Goal: Check status: Check status

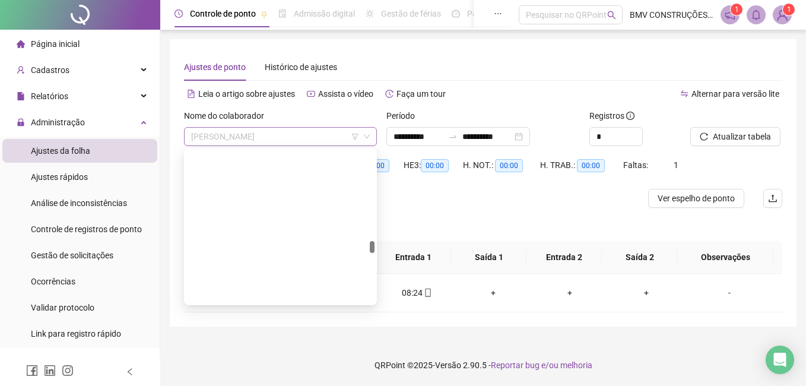
click at [233, 131] on span "[PERSON_NAME]" at bounding box center [280, 137] width 179 height 18
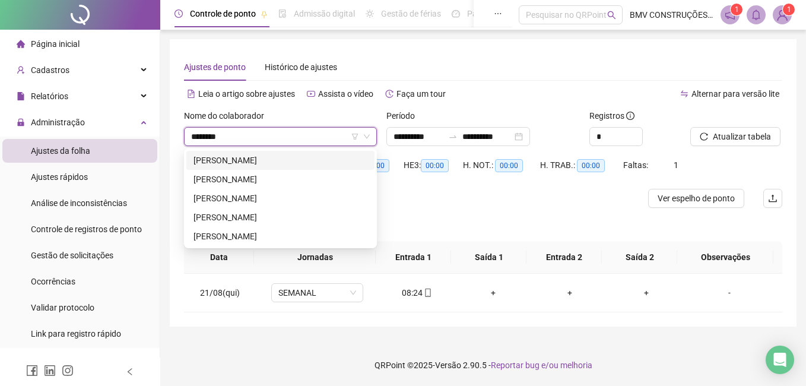
type input "*********"
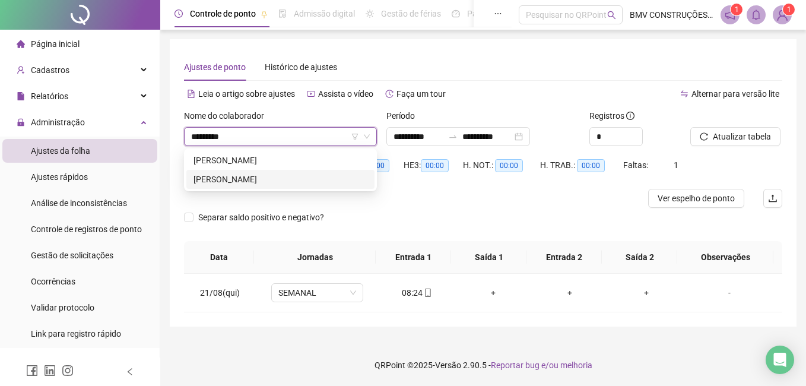
click at [243, 178] on div "[PERSON_NAME]" at bounding box center [281, 179] width 174 height 13
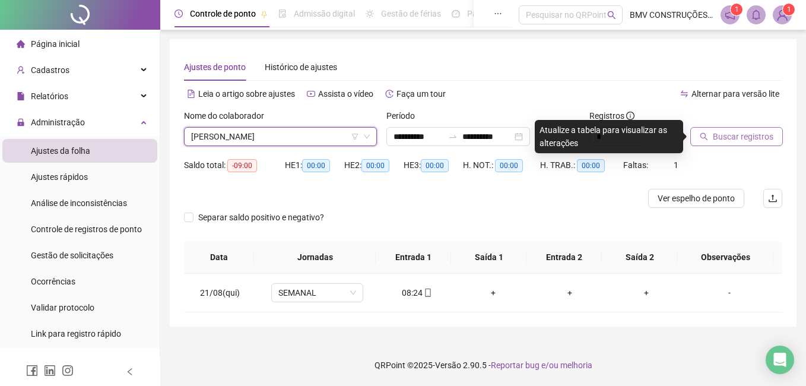
click at [762, 133] on span "Buscar registros" at bounding box center [743, 136] width 61 height 13
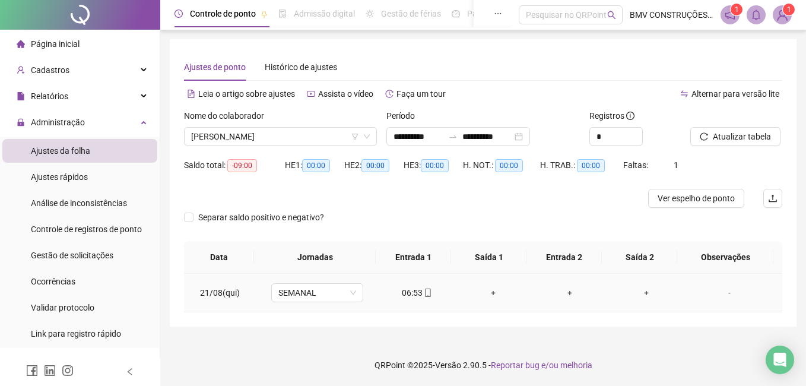
click at [411, 293] on div "06:53" at bounding box center [417, 292] width 58 height 13
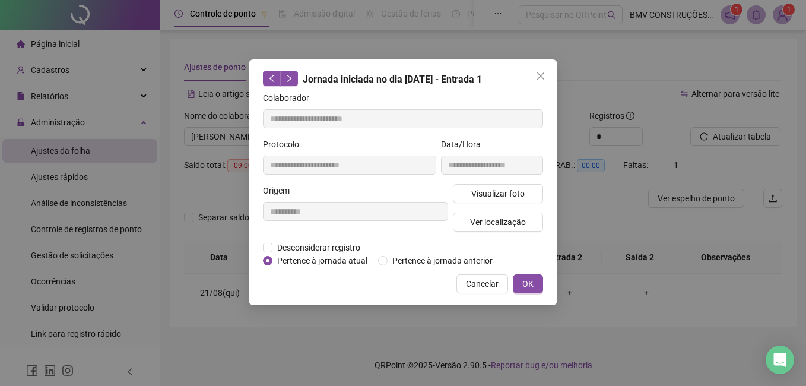
type input "**********"
click at [487, 190] on span "Visualizar foto" at bounding box center [497, 193] width 53 height 13
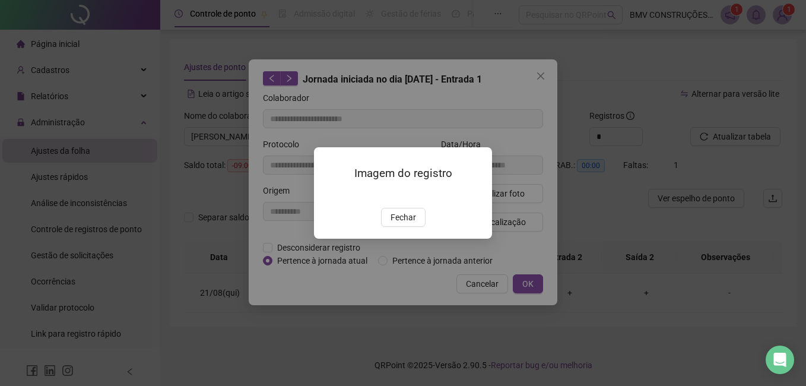
click at [328, 195] on img at bounding box center [328, 195] width 0 height 0
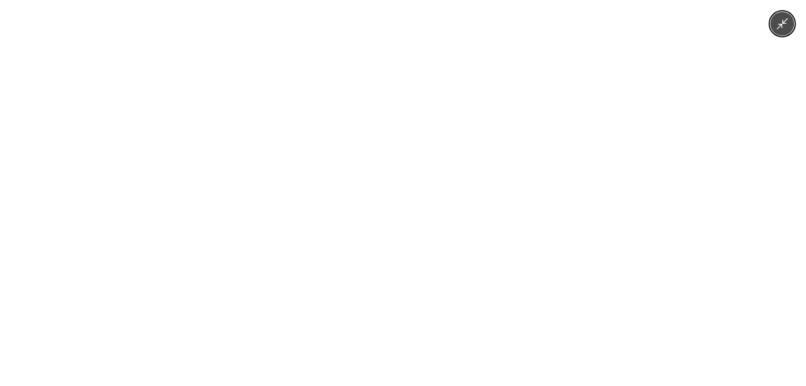
click at [473, 286] on img at bounding box center [403, 193] width 290 height 386
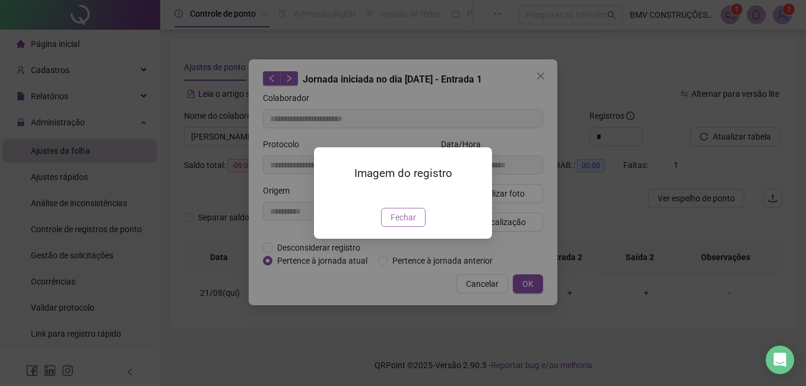
click at [404, 224] on span "Fechar" at bounding box center [404, 217] width 26 height 13
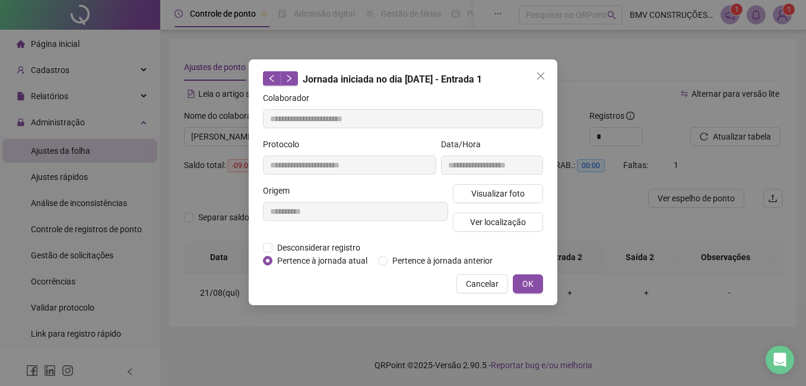
drag, startPoint x: 473, startPoint y: 286, endPoint x: 468, endPoint y: 296, distance: 11.2
click at [474, 286] on span "Cancelar" at bounding box center [482, 283] width 33 height 13
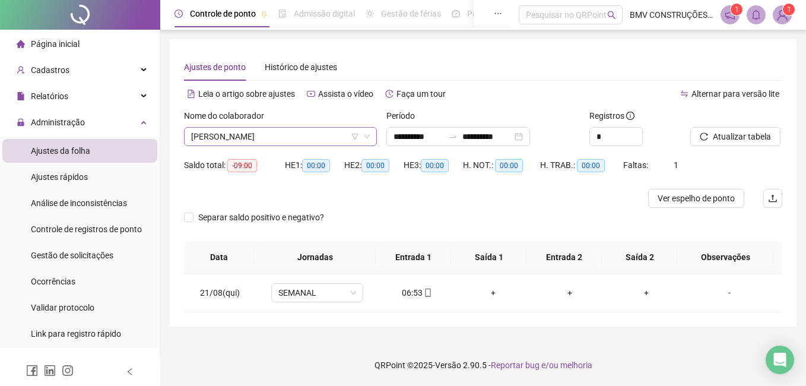
click at [302, 131] on span "[PERSON_NAME]" at bounding box center [280, 137] width 179 height 18
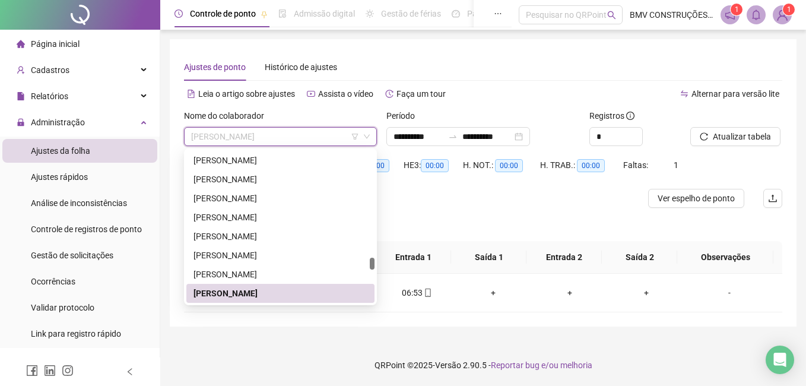
type input "*"
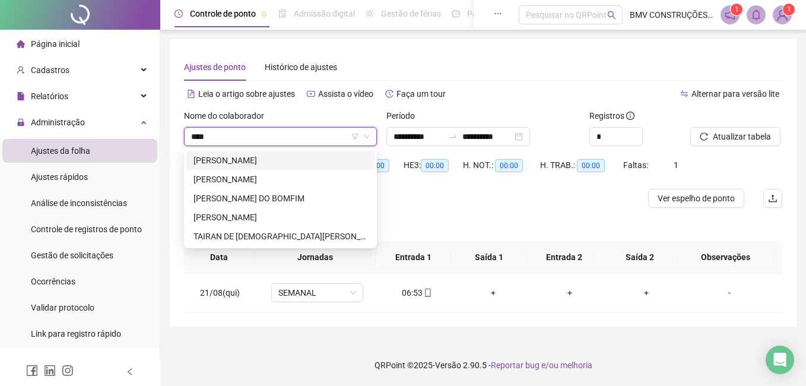
type input "*****"
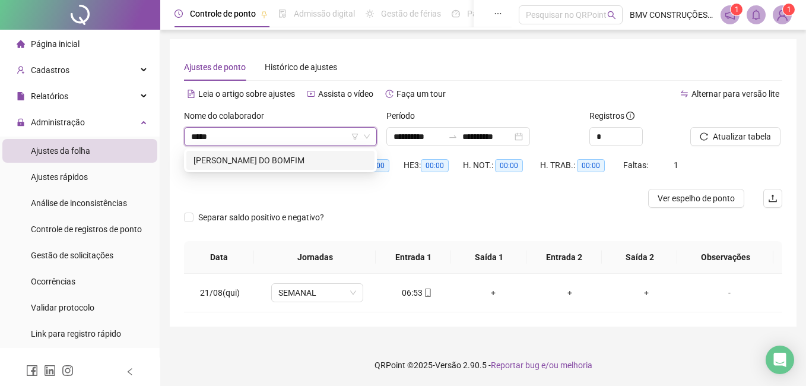
click at [302, 152] on div "[PERSON_NAME] DO BOMFIM" at bounding box center [280, 160] width 188 height 19
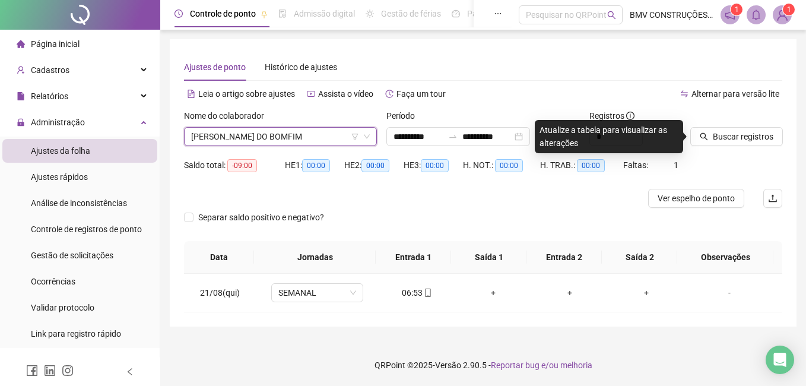
click at [734, 126] on div at bounding box center [722, 118] width 62 height 18
click at [732, 132] on span "Buscar registros" at bounding box center [743, 136] width 61 height 13
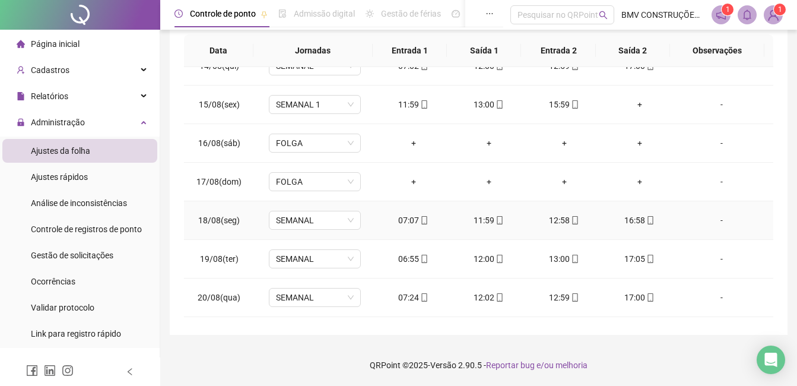
scroll to position [557, 0]
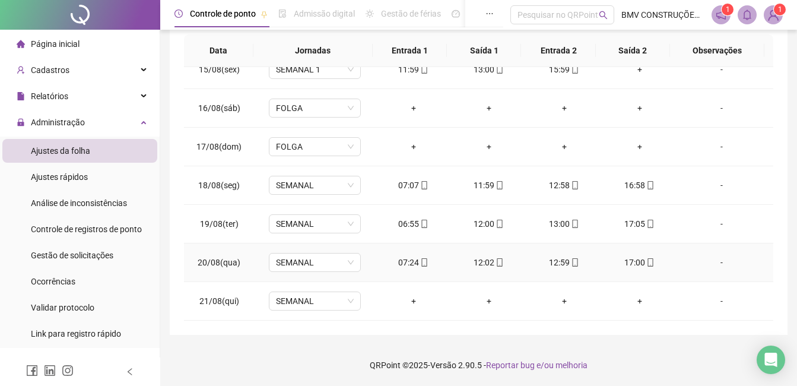
click at [405, 266] on div "07:24" at bounding box center [413, 262] width 56 height 13
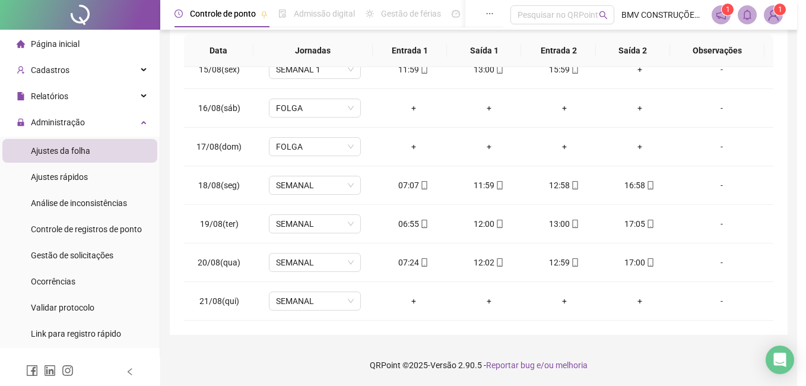
type input "**********"
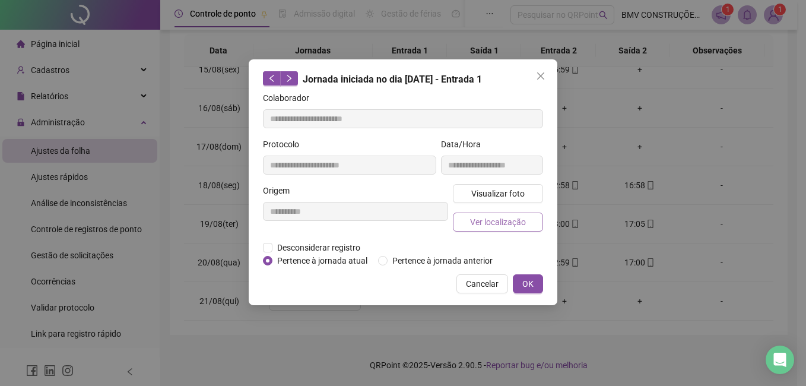
click at [468, 218] on button "Ver localização" at bounding box center [498, 222] width 90 height 19
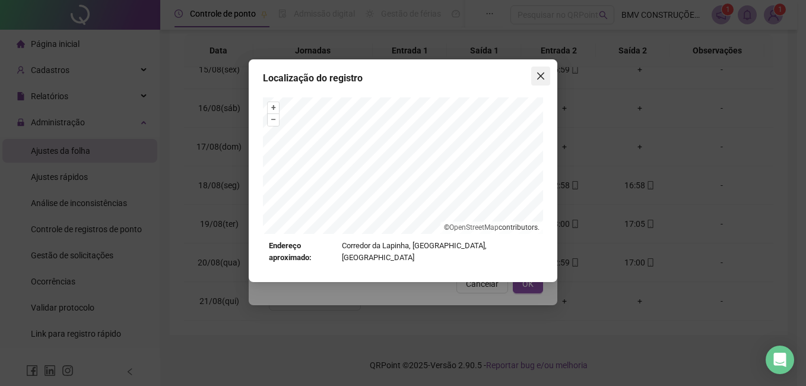
click at [536, 81] on button "Close" at bounding box center [540, 75] width 19 height 19
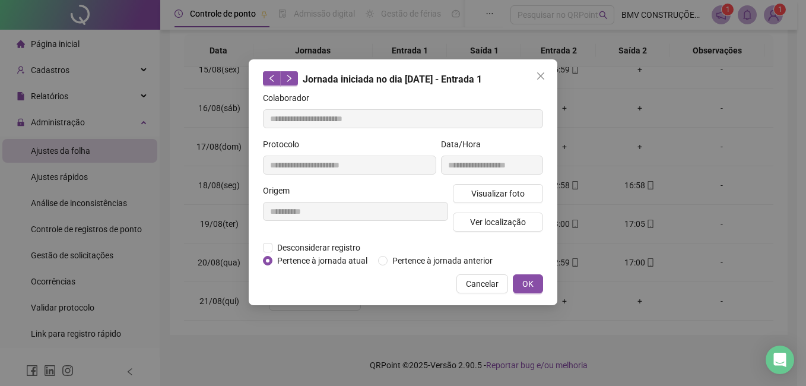
click at [537, 81] on button "Close" at bounding box center [540, 75] width 19 height 19
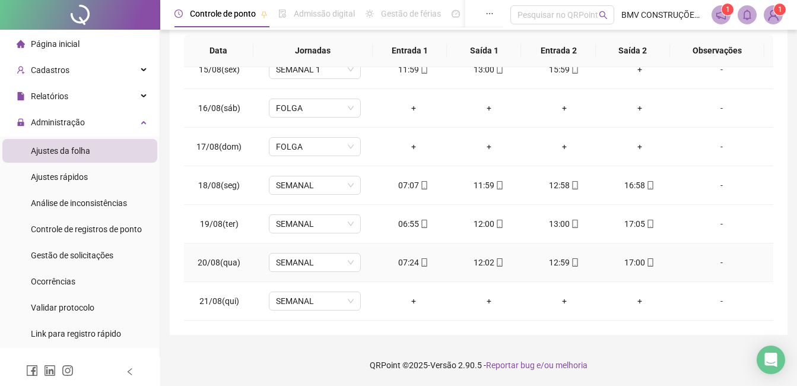
click at [478, 265] on div "12:02" at bounding box center [489, 262] width 56 height 13
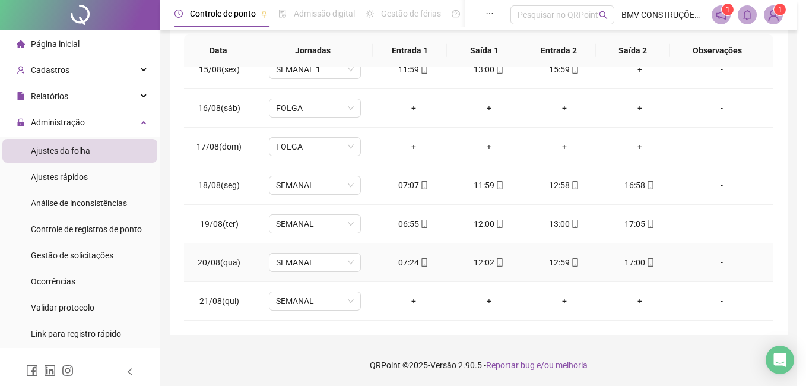
type input "**********"
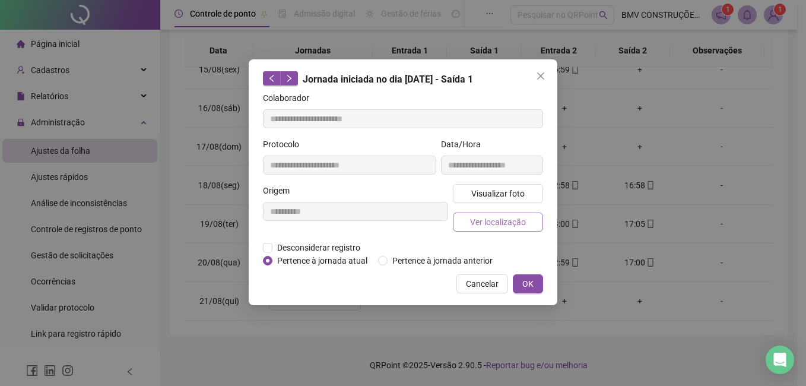
click at [495, 224] on span "Ver localização" at bounding box center [498, 222] width 56 height 13
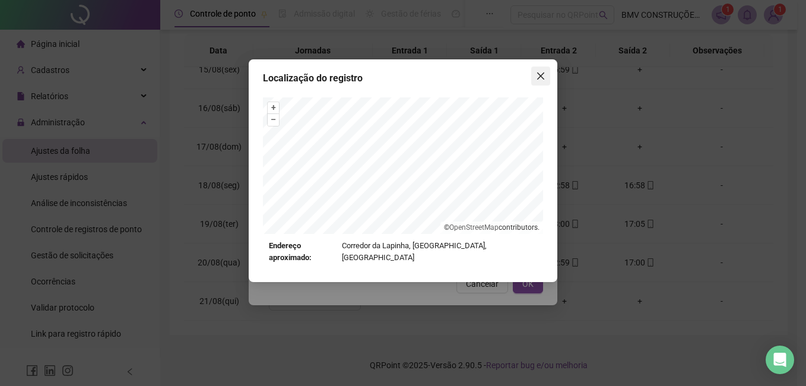
click at [540, 77] on icon "close" at bounding box center [540, 75] width 7 height 7
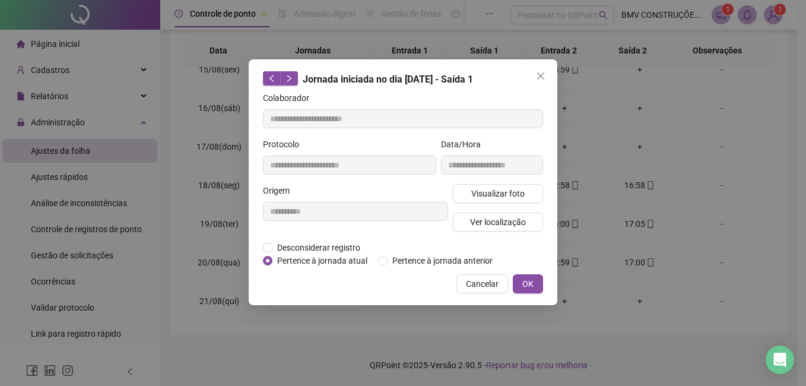
click at [540, 77] on icon "close" at bounding box center [540, 75] width 7 height 7
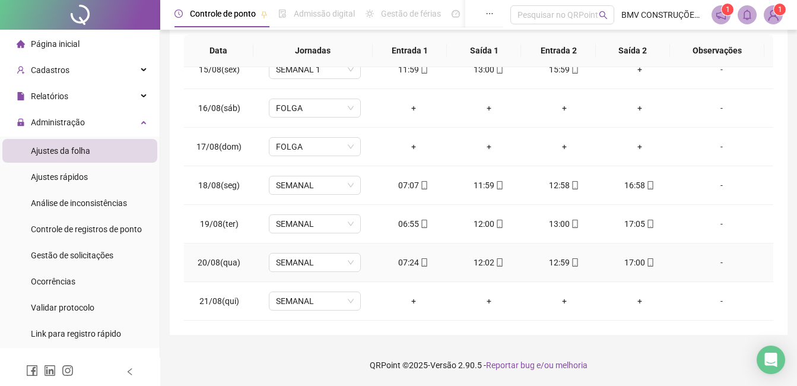
drag, startPoint x: 624, startPoint y: 266, endPoint x: 609, endPoint y: 260, distance: 16.5
click at [624, 265] on div "17:00" at bounding box center [640, 262] width 56 height 13
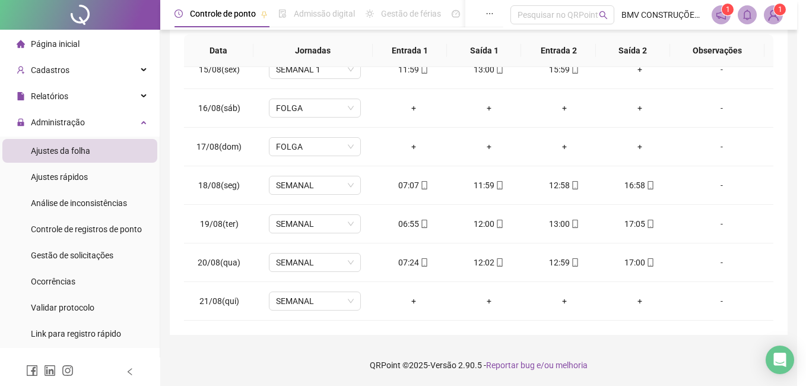
type input "**********"
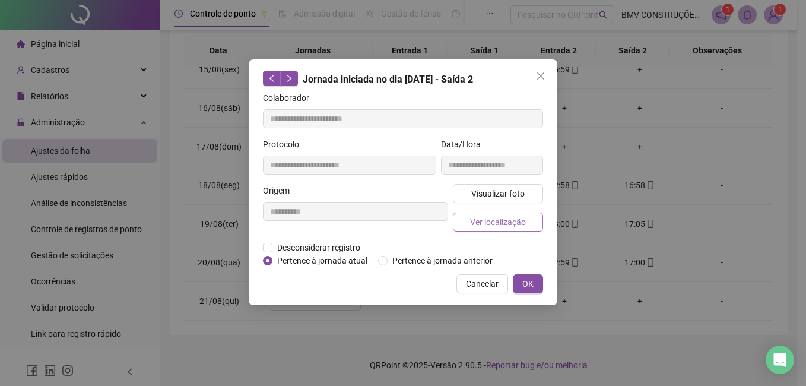
click at [507, 221] on span "Ver localização" at bounding box center [498, 222] width 56 height 13
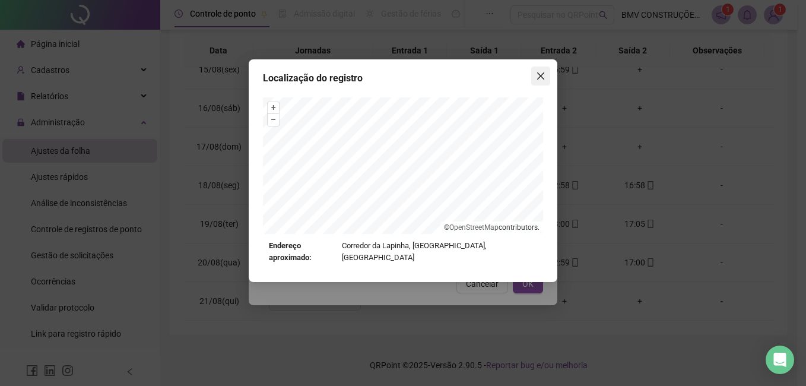
click at [543, 73] on icon "close" at bounding box center [540, 75] width 9 height 9
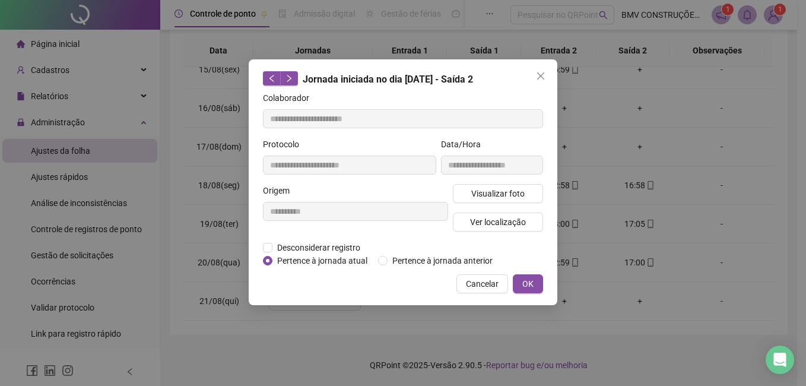
click at [543, 74] on icon "close" at bounding box center [540, 75] width 7 height 7
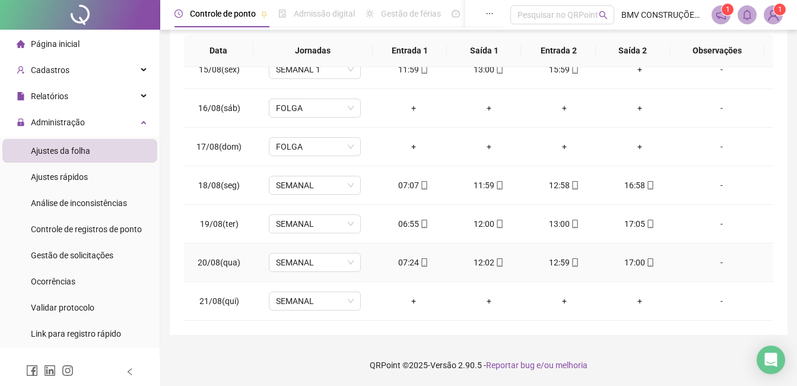
click at [399, 267] on div "07:24" at bounding box center [413, 262] width 56 height 13
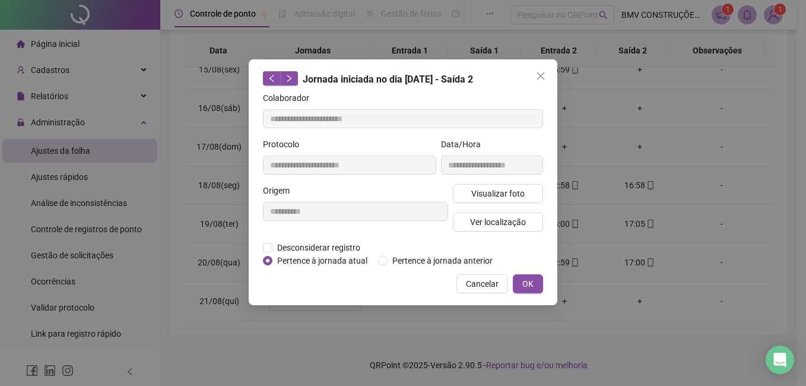
type input "**********"
click at [482, 190] on span "Visualizar foto" at bounding box center [497, 193] width 53 height 13
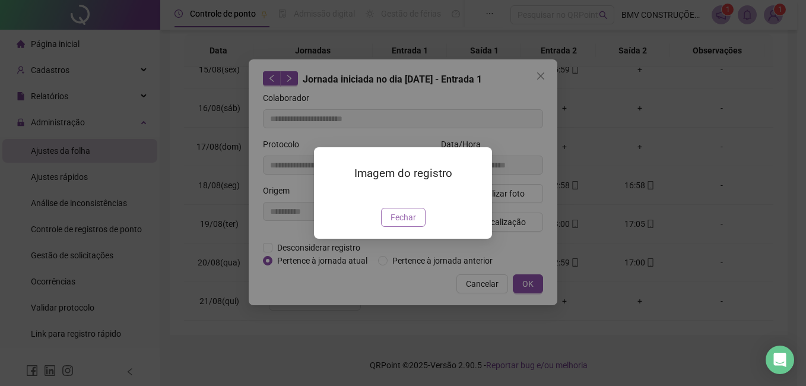
click at [400, 224] on span "Fechar" at bounding box center [404, 217] width 26 height 13
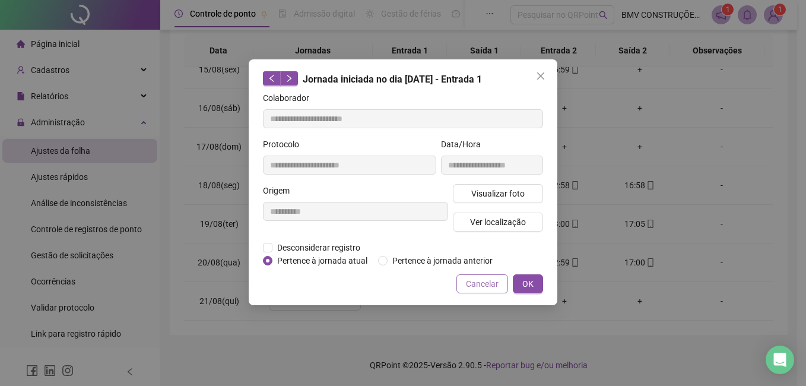
click at [473, 287] on span "Cancelar" at bounding box center [482, 283] width 33 height 13
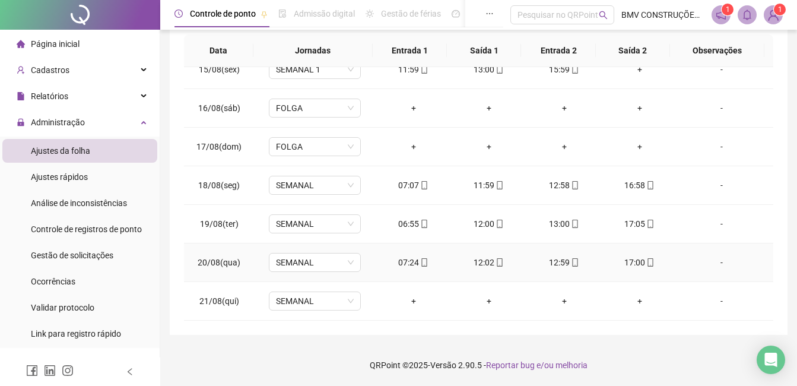
click at [634, 259] on div "17:00" at bounding box center [640, 262] width 56 height 13
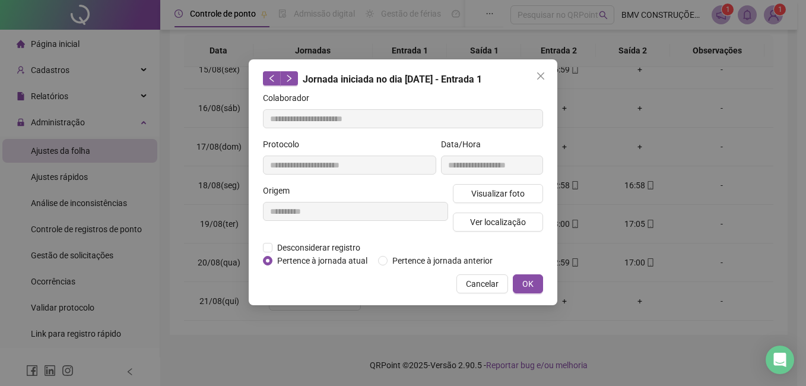
type input "**********"
click at [481, 188] on span "Visualizar foto" at bounding box center [497, 193] width 53 height 13
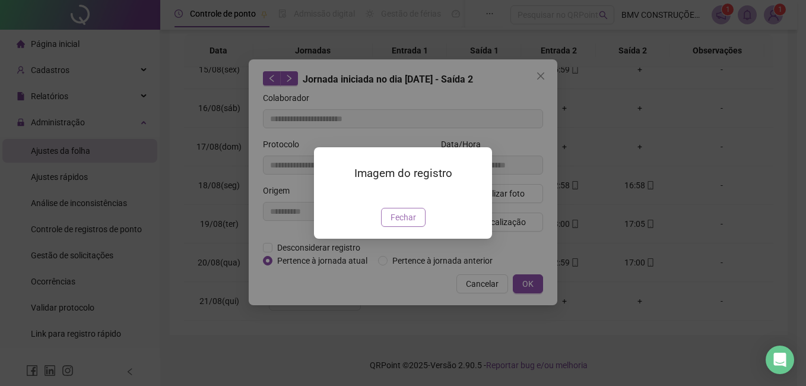
click at [412, 224] on span "Fechar" at bounding box center [404, 217] width 26 height 13
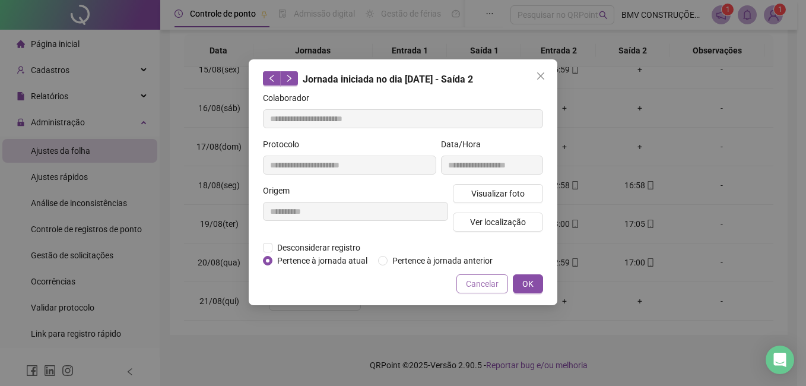
click at [482, 276] on button "Cancelar" at bounding box center [483, 283] width 52 height 19
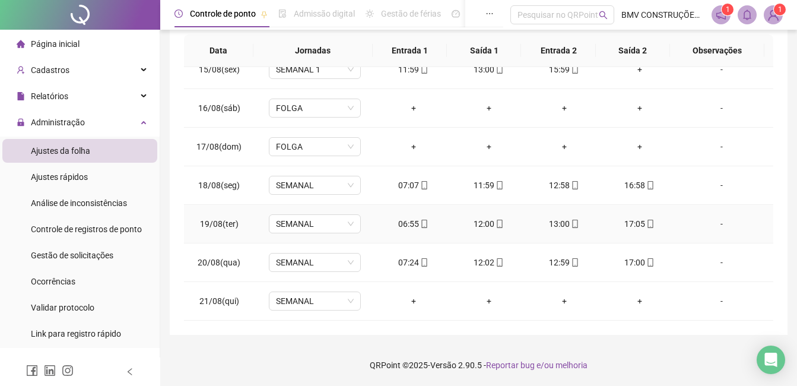
click at [408, 223] on div "06:55" at bounding box center [413, 223] width 56 height 13
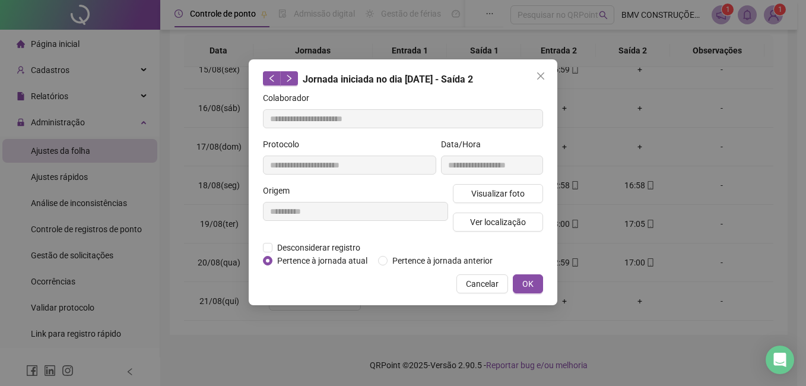
type input "**********"
click at [480, 225] on span "Ver localização" at bounding box center [498, 222] width 56 height 13
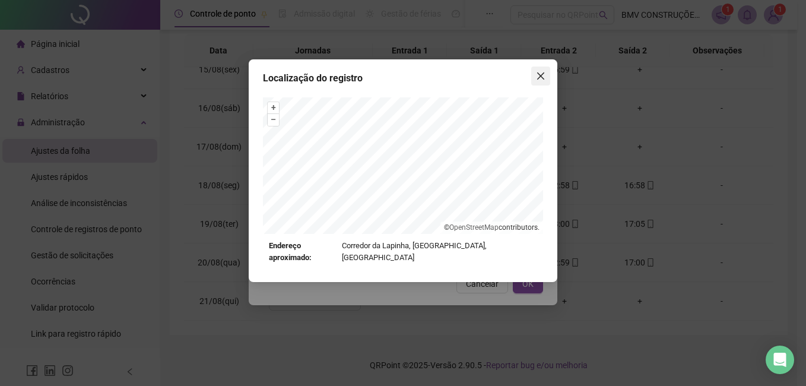
click at [539, 79] on icon "close" at bounding box center [540, 75] width 7 height 7
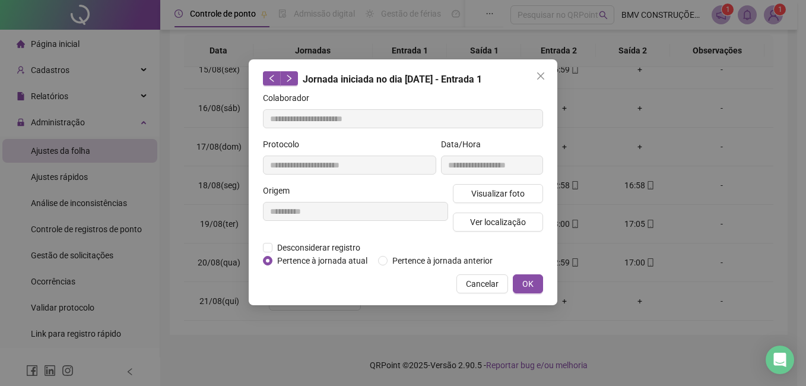
click at [539, 78] on icon "close" at bounding box center [540, 75] width 7 height 7
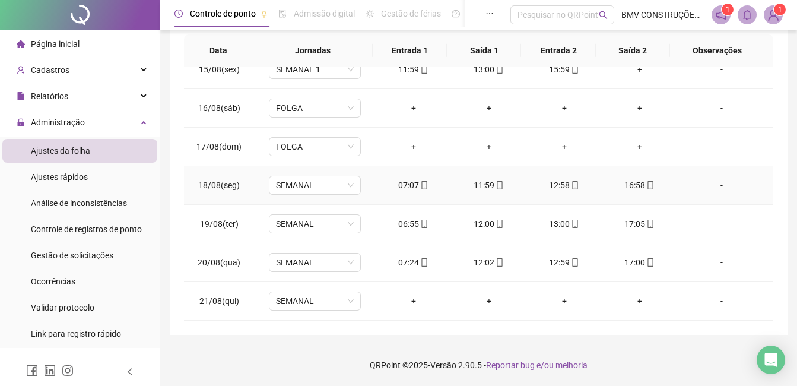
click at [411, 186] on div "07:07" at bounding box center [413, 185] width 56 height 13
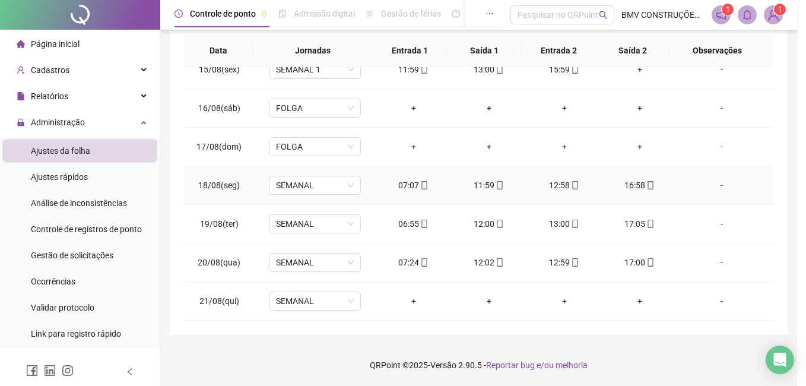
type input "**********"
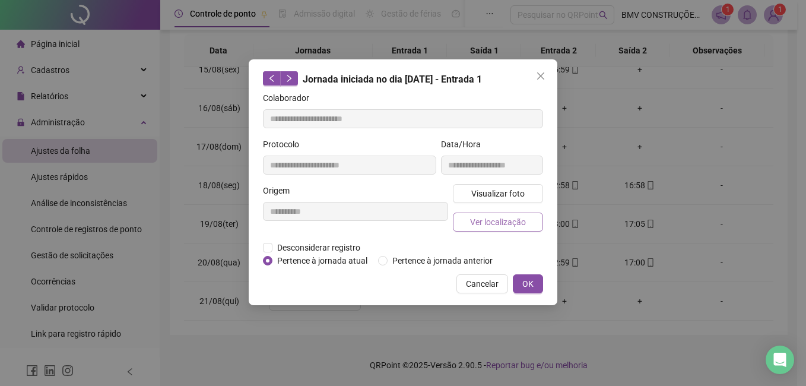
click at [482, 221] on span "Ver localização" at bounding box center [498, 222] width 56 height 13
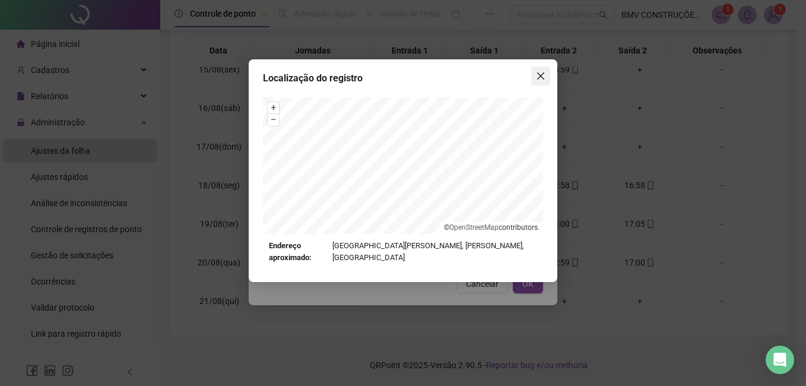
click at [541, 83] on button "Close" at bounding box center [540, 75] width 19 height 19
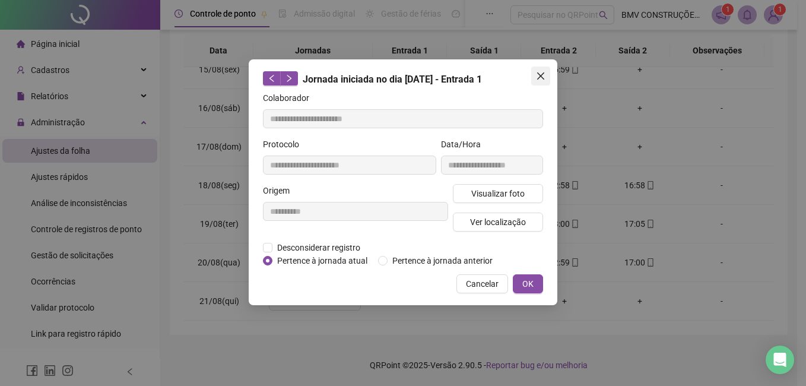
click at [541, 79] on icon "close" at bounding box center [540, 75] width 9 height 9
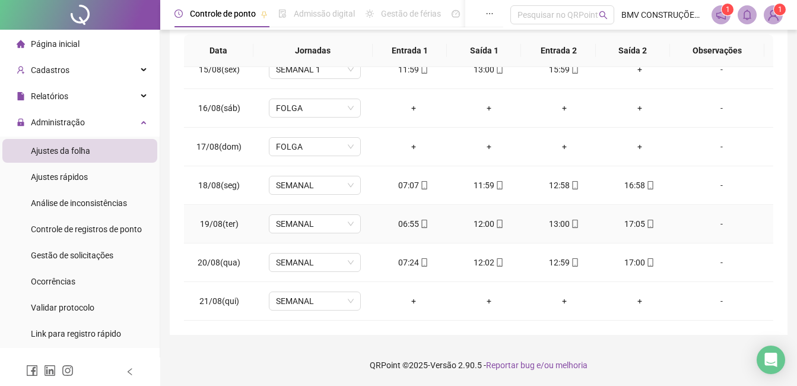
click at [478, 223] on div "12:00" at bounding box center [489, 223] width 56 height 13
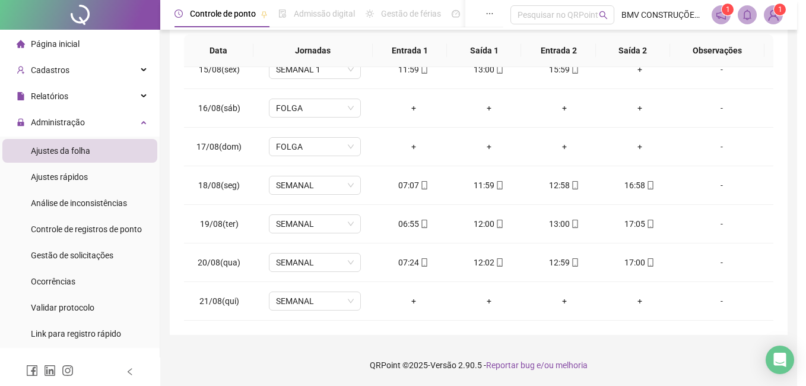
type input "**********"
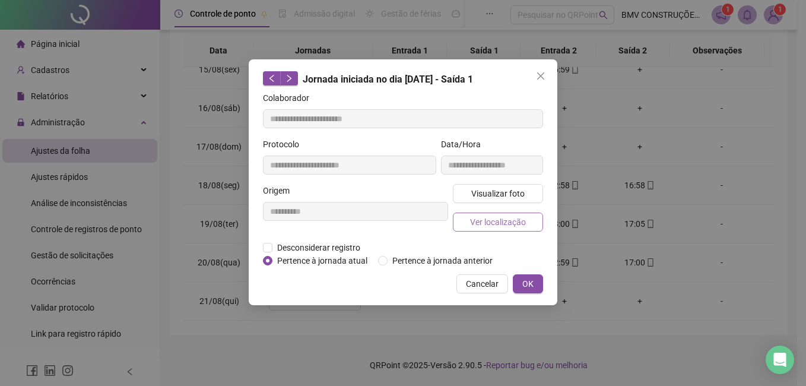
click at [482, 223] on span "Ver localização" at bounding box center [498, 222] width 56 height 13
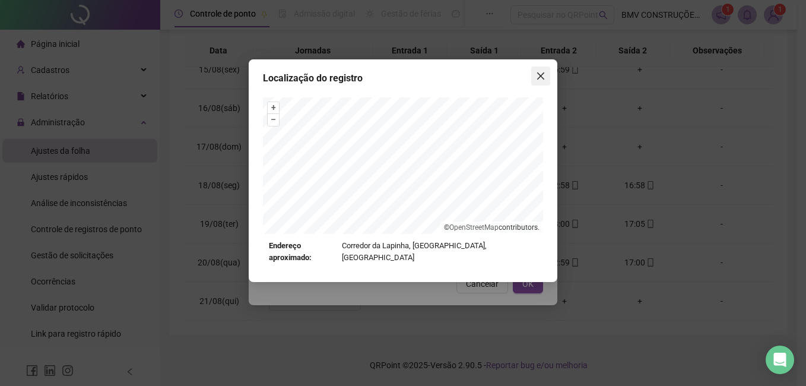
click at [544, 76] on icon "close" at bounding box center [540, 75] width 9 height 9
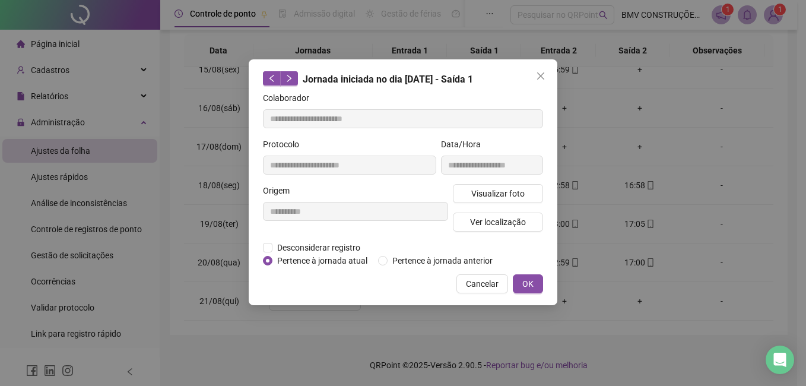
drag, startPoint x: 544, startPoint y: 76, endPoint x: 525, endPoint y: 139, distance: 65.7
click at [537, 81] on button "Close" at bounding box center [540, 75] width 19 height 19
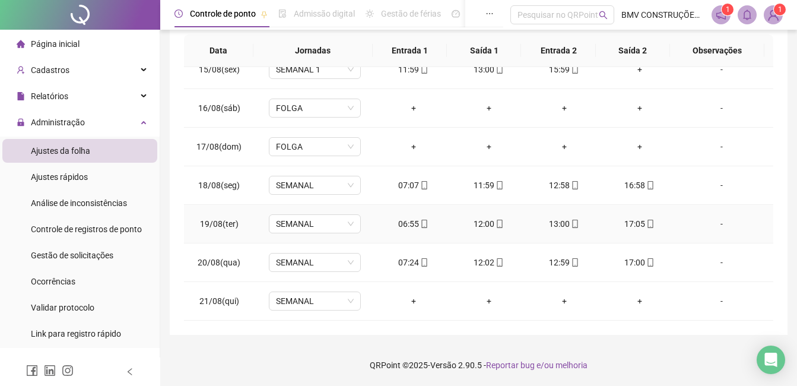
click at [549, 216] on td "13:00" at bounding box center [564, 224] width 75 height 39
click at [549, 219] on div "13:00" at bounding box center [564, 223] width 56 height 13
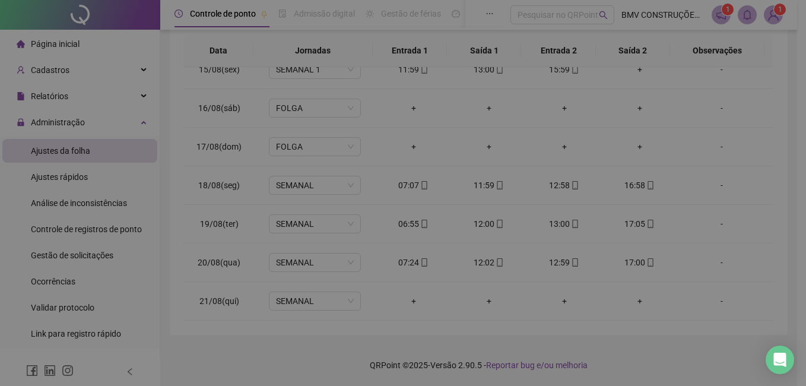
type input "**********"
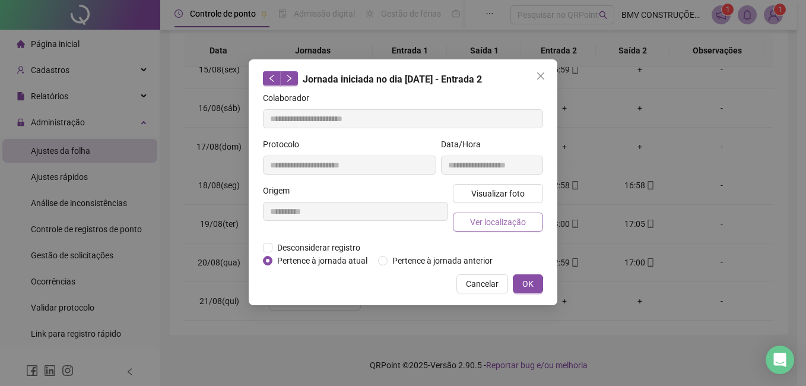
click at [484, 219] on span "Ver localização" at bounding box center [498, 222] width 56 height 13
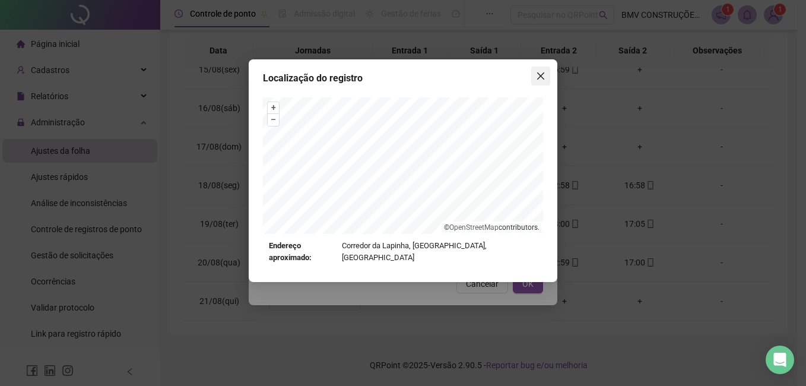
click at [540, 74] on icon "close" at bounding box center [540, 75] width 9 height 9
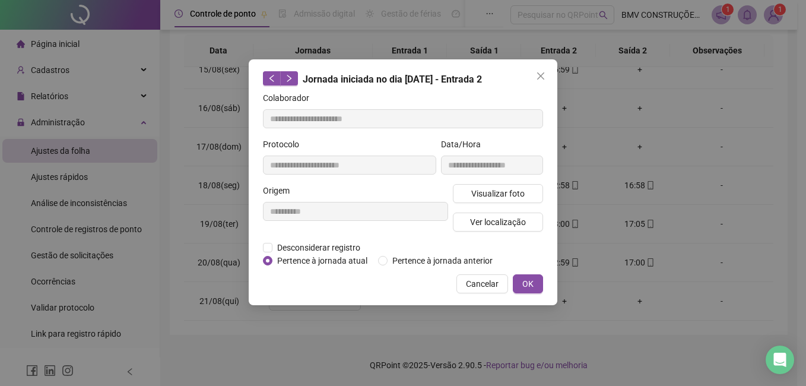
click at [540, 74] on icon "close" at bounding box center [540, 75] width 9 height 9
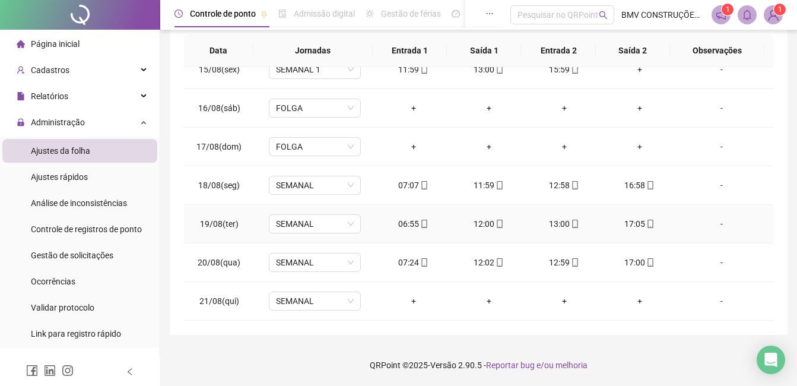
click at [620, 226] on div "17:05" at bounding box center [640, 223] width 56 height 13
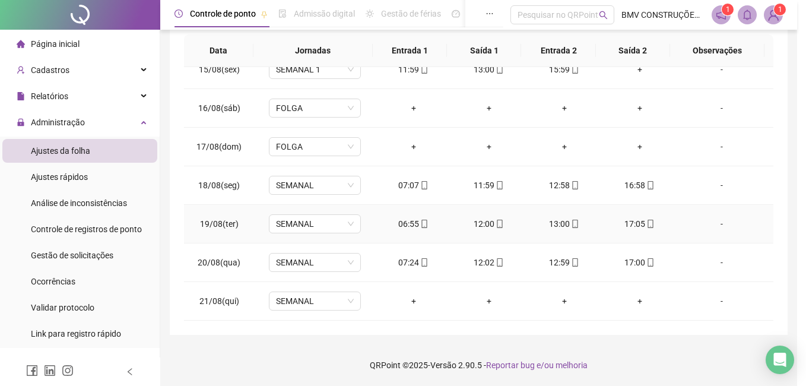
type input "**********"
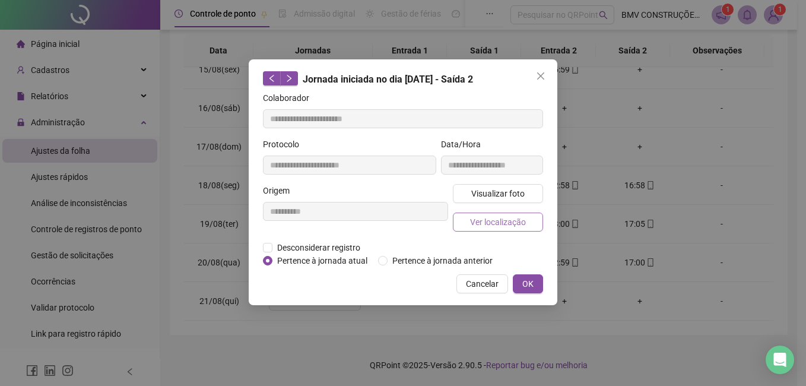
click at [503, 223] on span "Ver localização" at bounding box center [498, 222] width 56 height 13
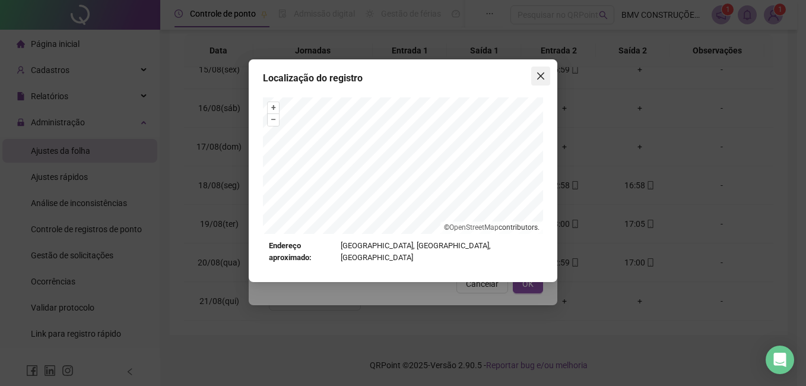
click at [543, 78] on icon "close" at bounding box center [540, 75] width 7 height 7
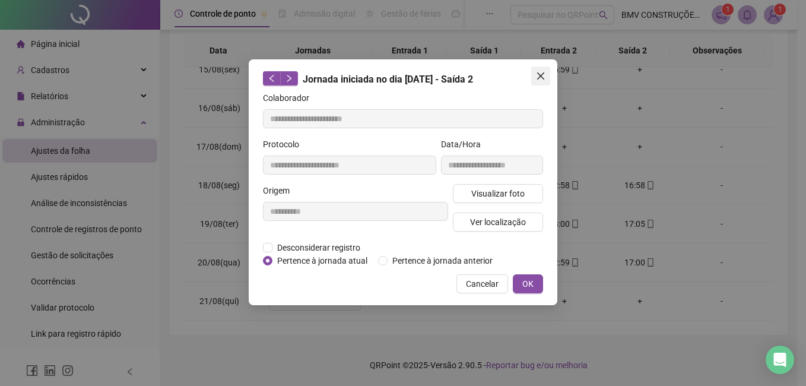
click at [542, 78] on icon "close" at bounding box center [540, 75] width 9 height 9
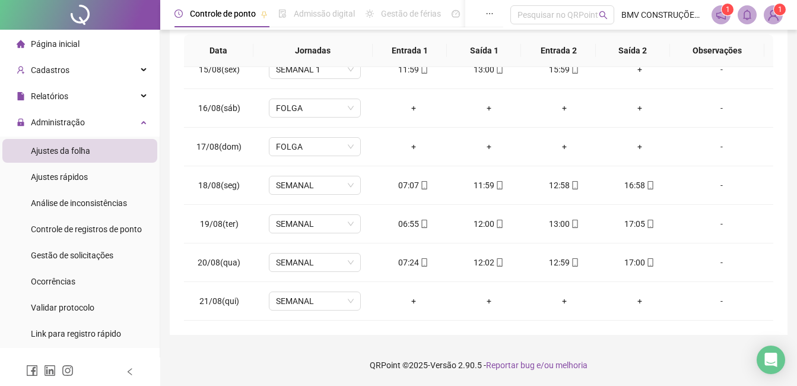
scroll to position [0, 0]
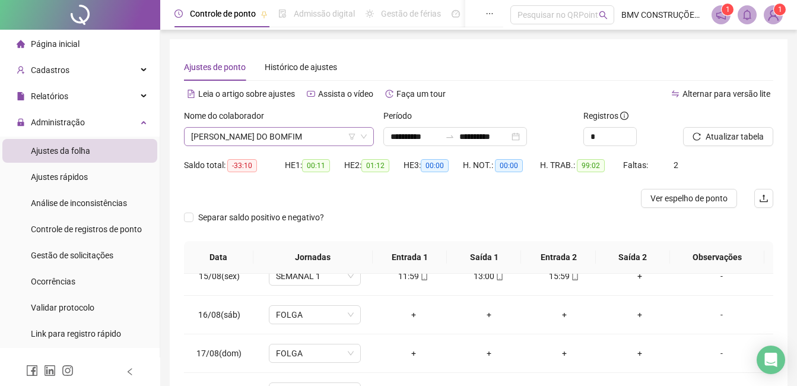
click at [289, 143] on span "[PERSON_NAME] DO BOMFIM" at bounding box center [279, 137] width 176 height 18
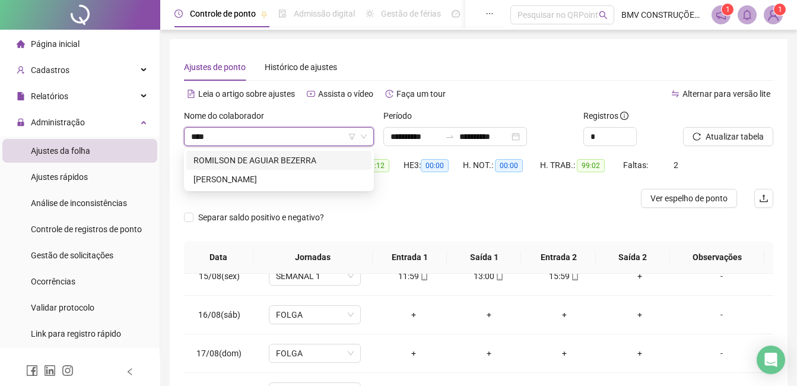
type input "*****"
click at [283, 164] on div "ROMILSON DE AGUIAR BEZERRA" at bounding box center [279, 160] width 171 height 13
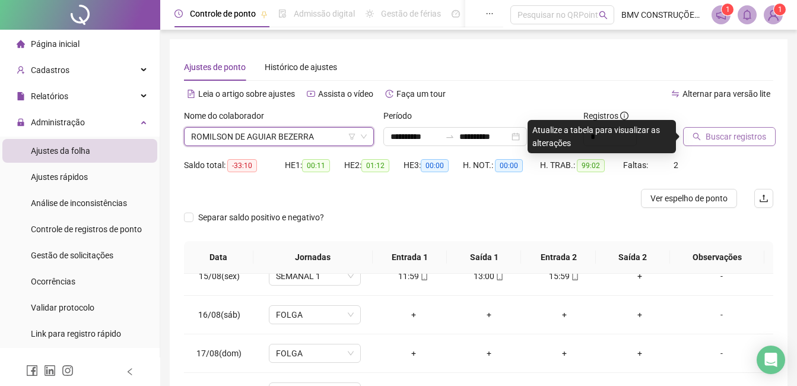
click at [715, 138] on span "Buscar registros" at bounding box center [736, 136] width 61 height 13
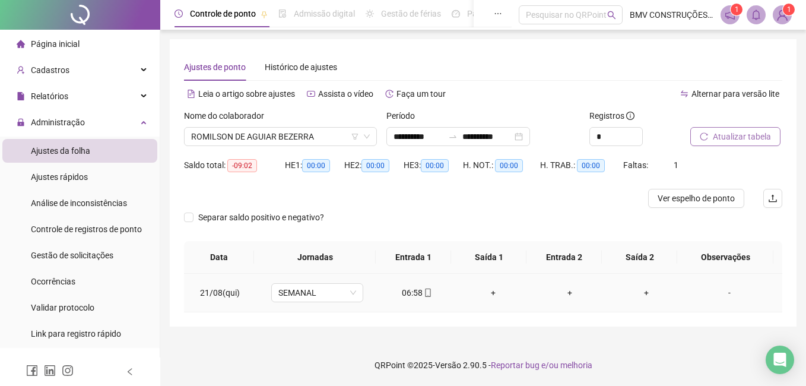
click at [408, 294] on div "06:58" at bounding box center [417, 292] width 58 height 13
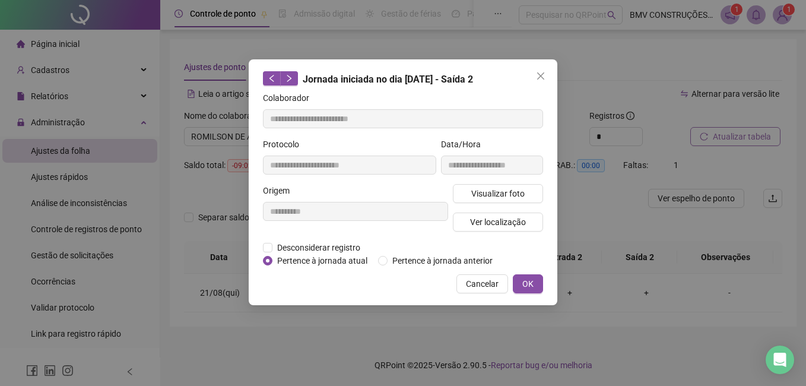
type input "**********"
click at [487, 195] on span "Visualizar foto" at bounding box center [497, 193] width 53 height 13
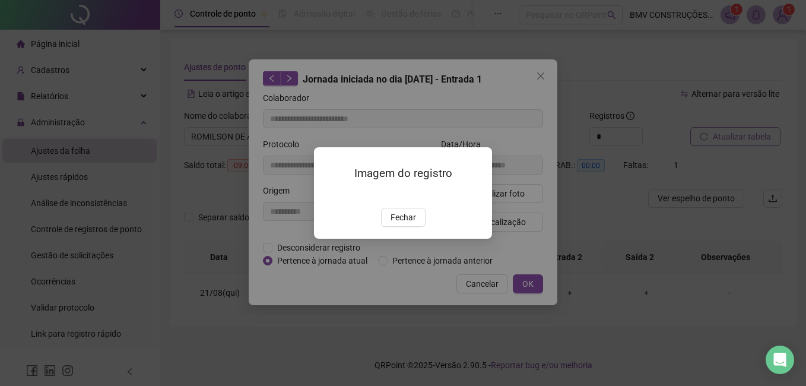
click at [328, 195] on img at bounding box center [328, 195] width 0 height 0
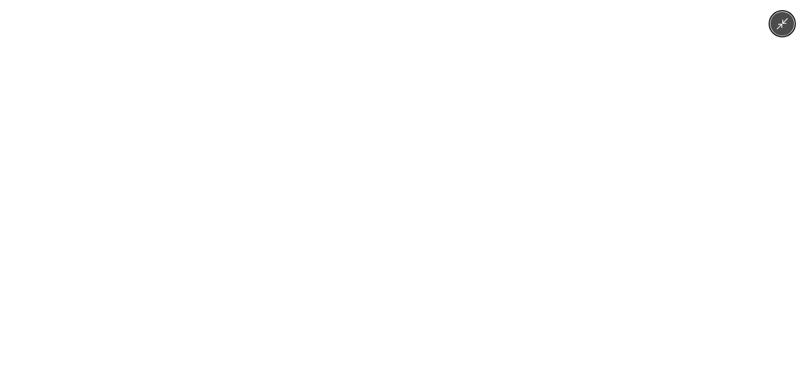
click at [422, 207] on img at bounding box center [403, 193] width 290 height 386
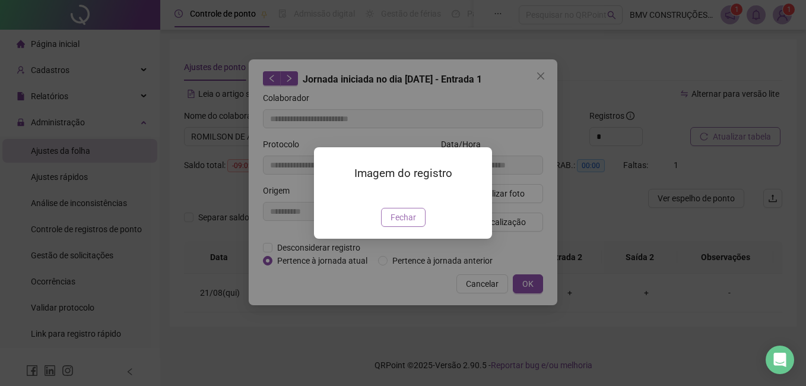
click at [404, 224] on span "Fechar" at bounding box center [404, 217] width 26 height 13
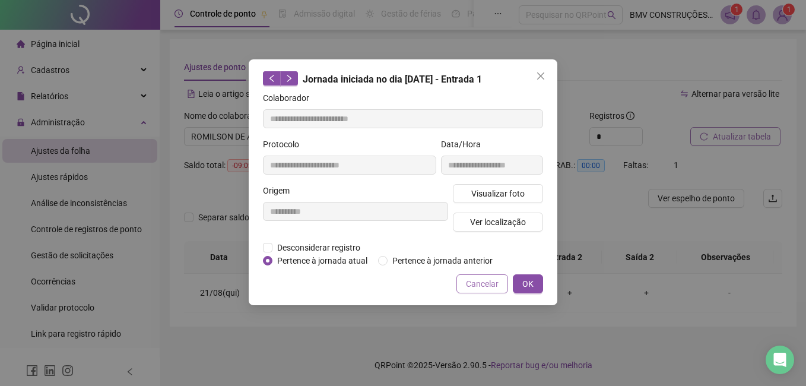
click at [479, 286] on span "Cancelar" at bounding box center [482, 283] width 33 height 13
